Goal: Complete application form

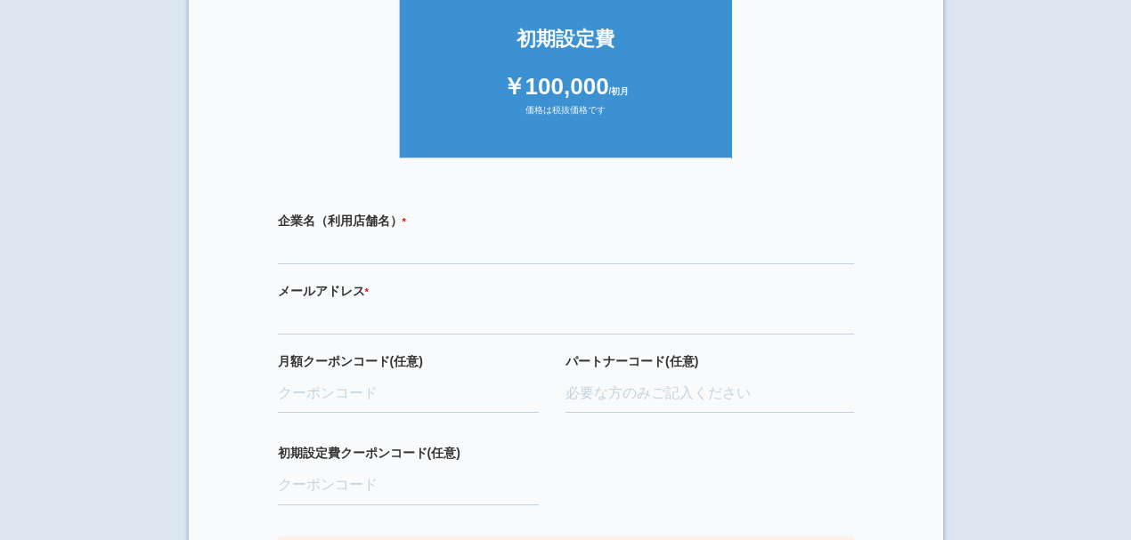
scroll to position [475, 0]
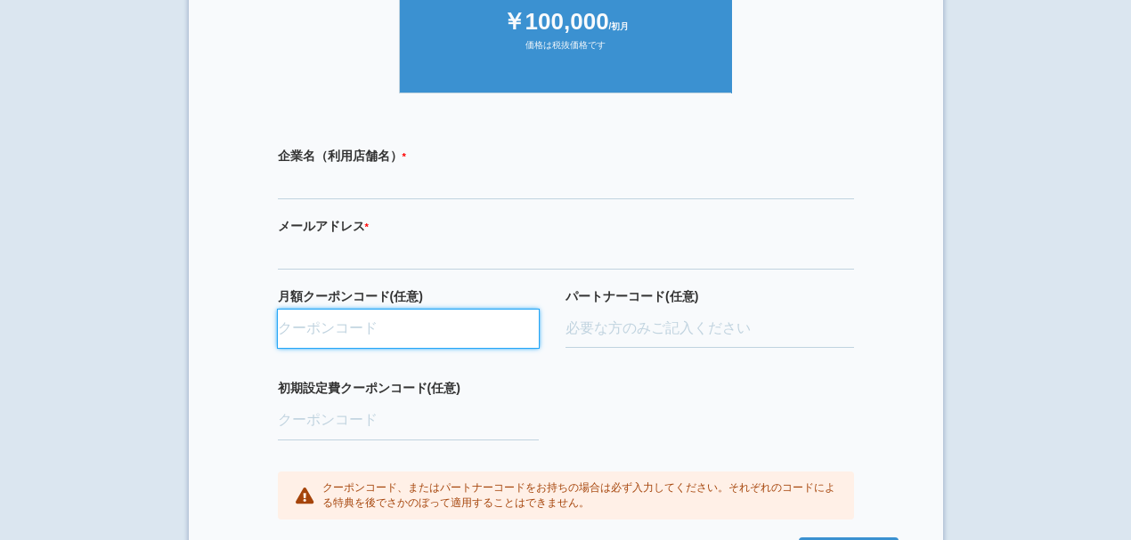
click at [439, 337] on input "月額クーポンコード(任意)" at bounding box center [409, 329] width 262 height 39
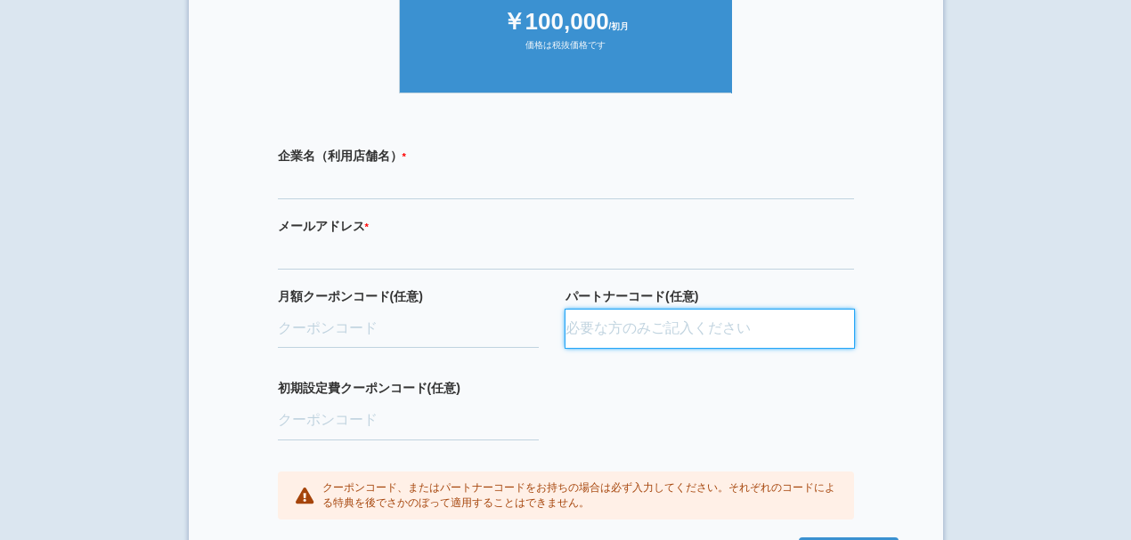
click at [659, 323] on input "パートナーコード(任意)" at bounding box center [709, 329] width 288 height 39
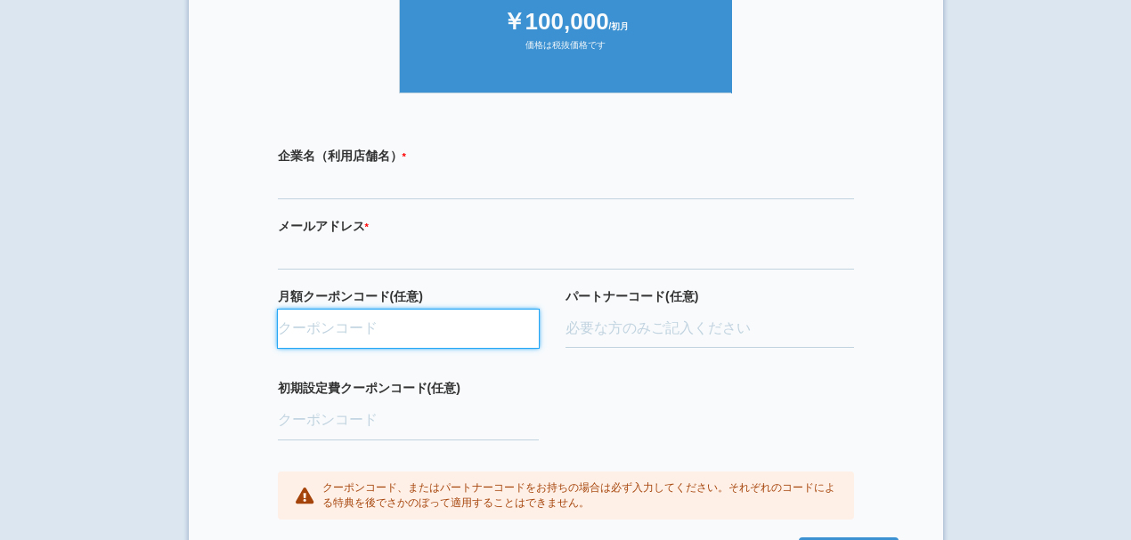
click at [359, 331] on input "月額クーポンコード(任意)" at bounding box center [409, 329] width 262 height 39
paste input "ifENW5rd"
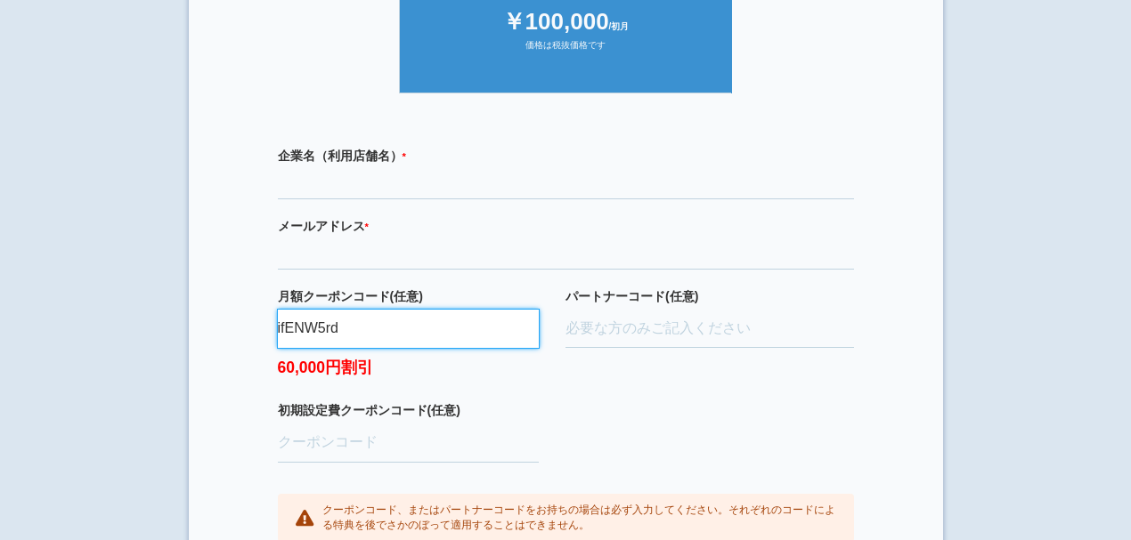
type input "ifENW5rd"
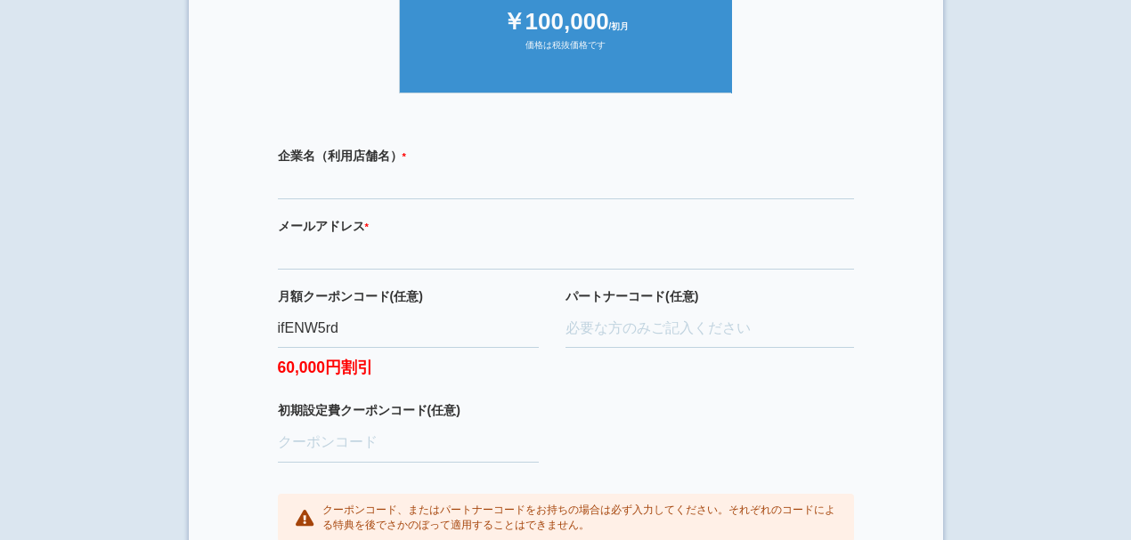
click at [575, 371] on div "パートナーコード(任意)" at bounding box center [709, 345] width 288 height 115
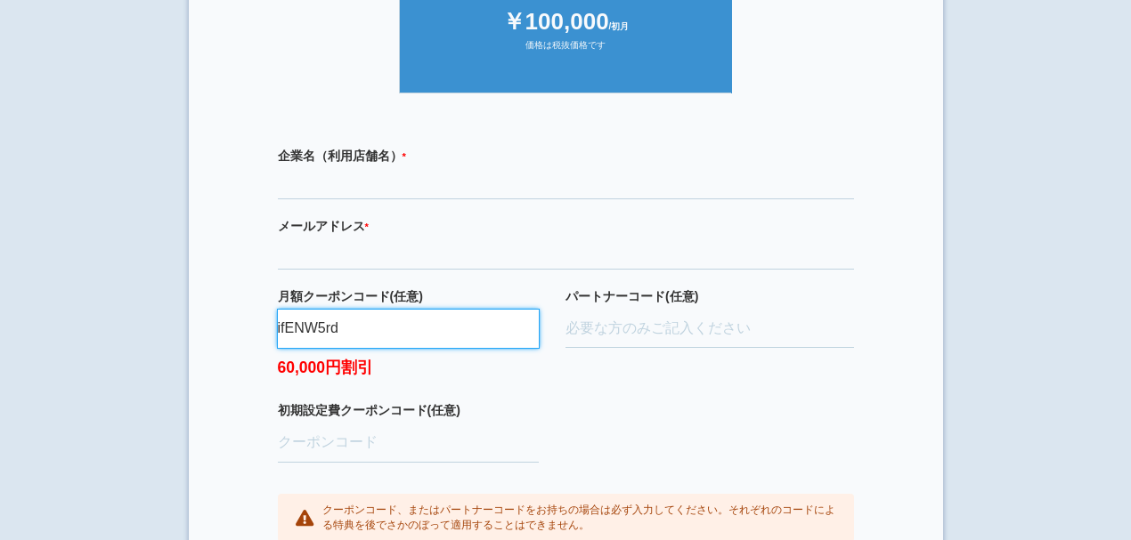
drag, startPoint x: 360, startPoint y: 332, endPoint x: 269, endPoint y: 328, distance: 90.9
click at [269, 328] on div "企業名（利用店舗名） * 必須項目です メールアドレス * 必須項目です 正しいメールアドレスを入力してください 月額クーポンコード(任意) ifENW5rd…" at bounding box center [565, 345] width 665 height 432
click at [349, 329] on input "ifENW5rd" at bounding box center [409, 329] width 262 height 39
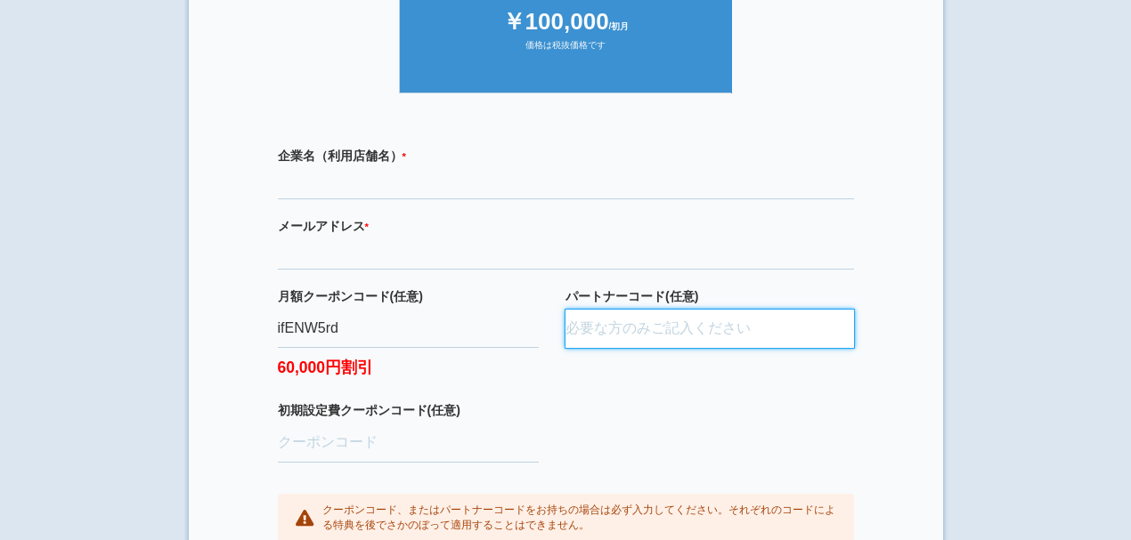
click at [769, 330] on input "パートナーコード(任意)" at bounding box center [709, 329] width 288 height 39
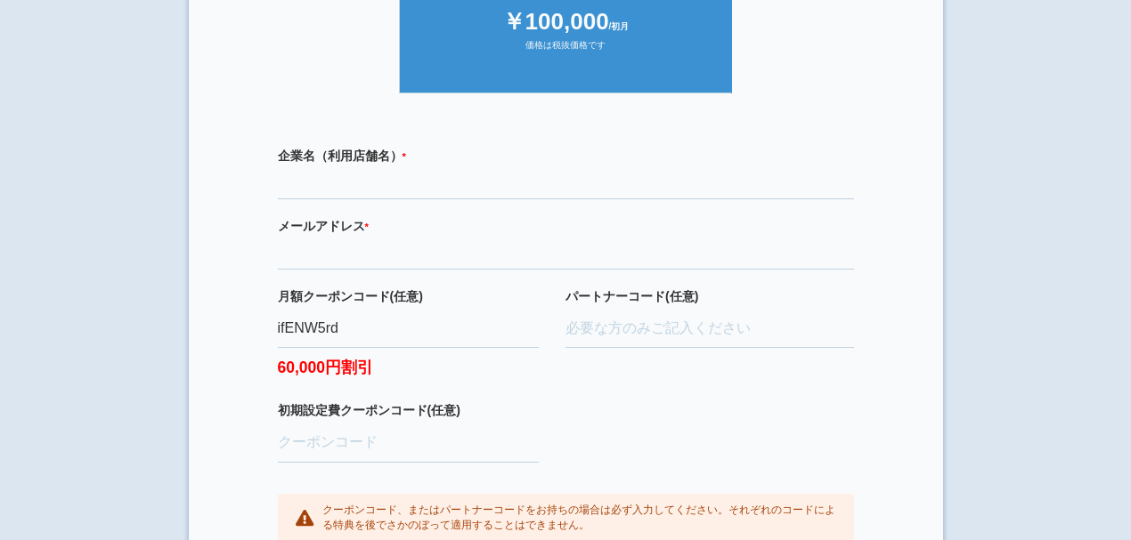
scroll to position [356, 0]
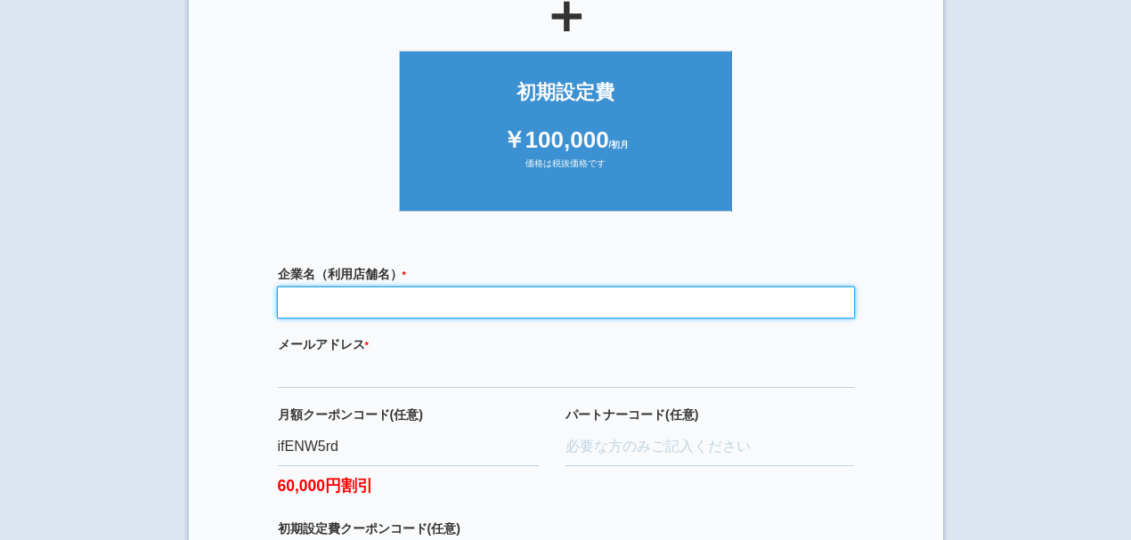
click at [386, 310] on input "text" at bounding box center [566, 303] width 576 height 30
click at [386, 304] on input "text" at bounding box center [566, 303] width 576 height 30
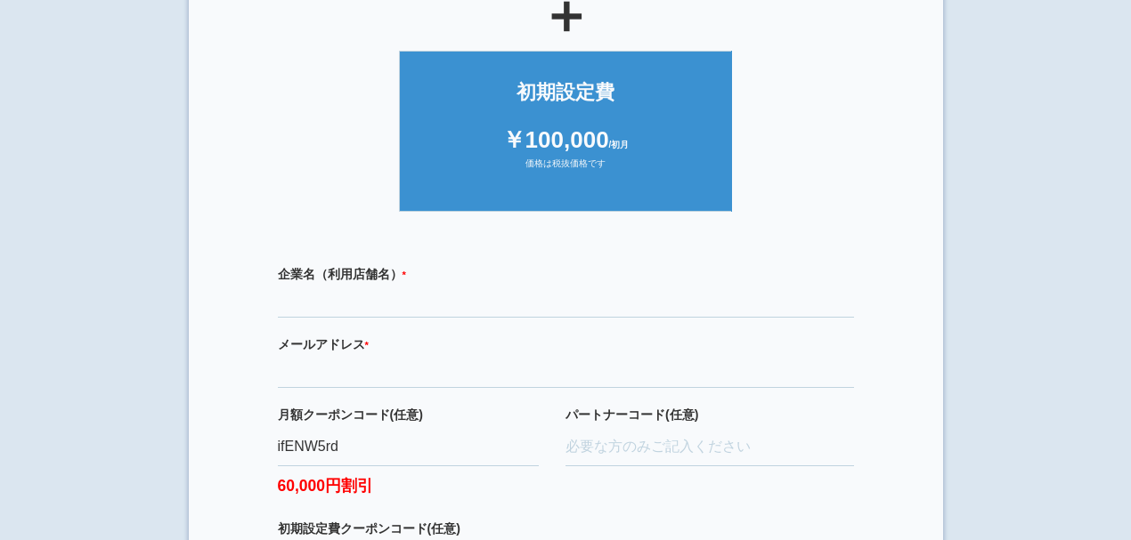
click at [228, 304] on section "× ご利用開始登録 ご利用開始のお手続きをはじめます。 必要事項をご記入下さい。 ジオブースト 月額10万円プラン ￥100,000 /月額 価格は税抜価格で…" at bounding box center [566, 202] width 754 height 1081
drag, startPoint x: 330, startPoint y: 268, endPoint x: 393, endPoint y: 273, distance: 62.5
click at [393, 273] on label "企業名（利用店舗名） * 必須項目です" at bounding box center [566, 274] width 576 height 18
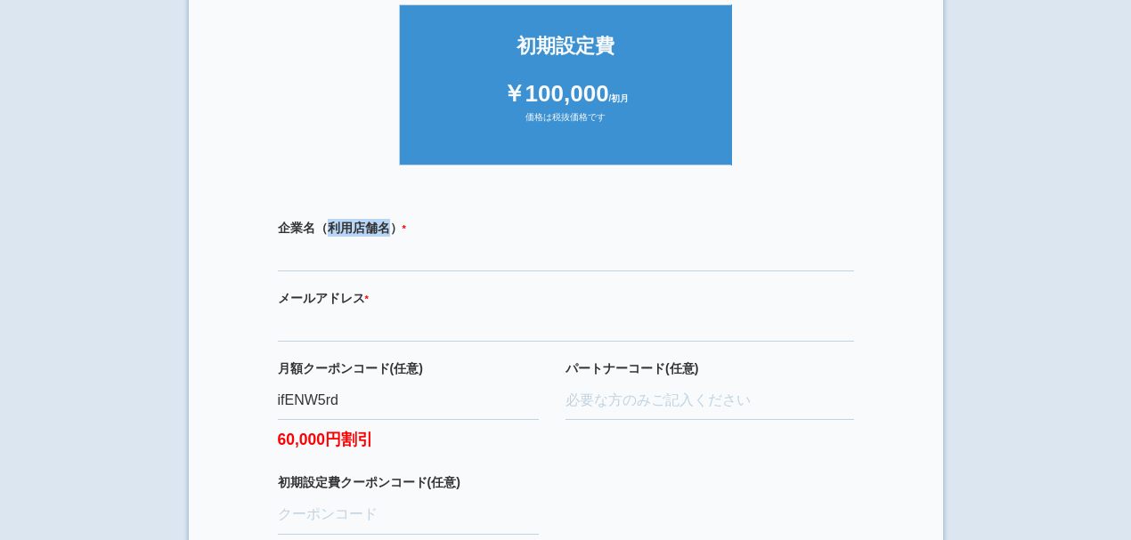
scroll to position [475, 0]
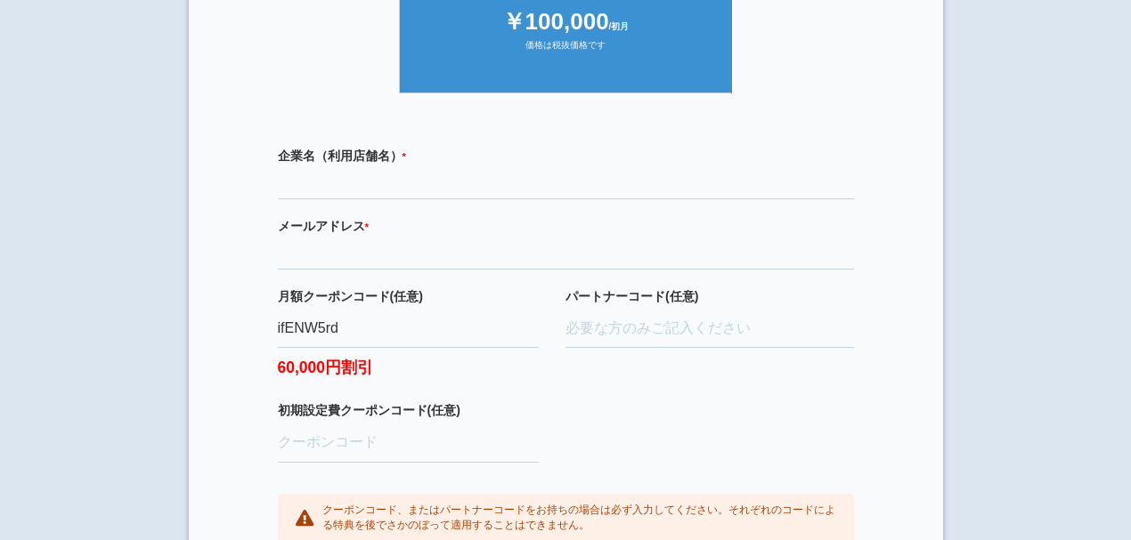
click at [378, 218] on label "メールアドレス * 必須項目です 正しいメールアドレスを入力してください" at bounding box center [566, 226] width 576 height 18
